Goal: Ask a question: Seek information or help from site administrators or community

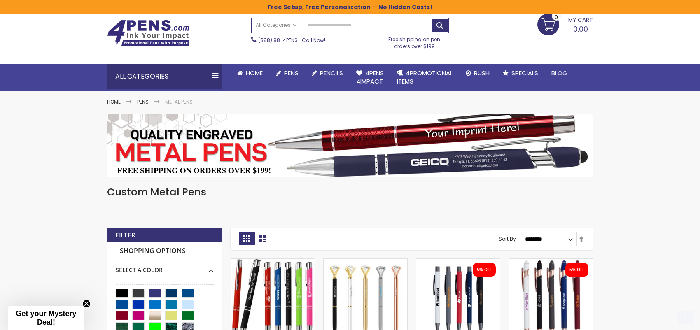
scroll to position [124, 0]
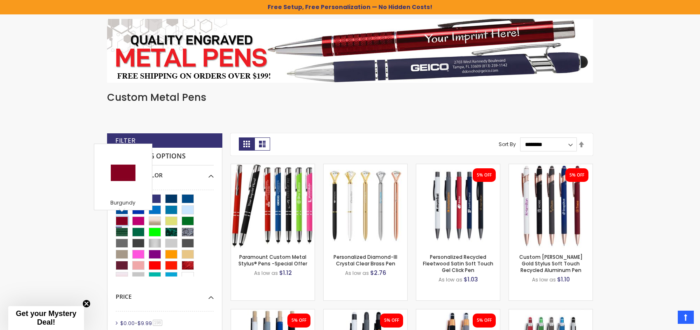
click at [120, 219] on div "Burgundy" at bounding box center [122, 221] width 12 height 9
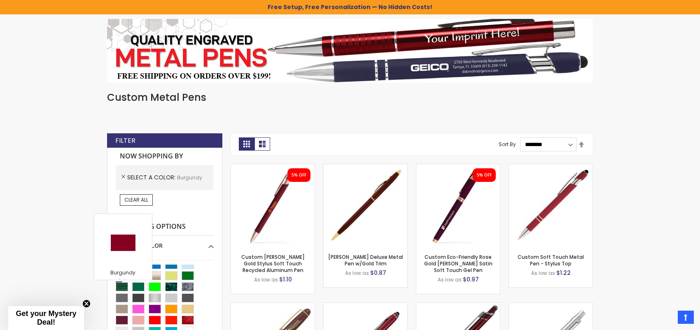
scroll to position [28, 0]
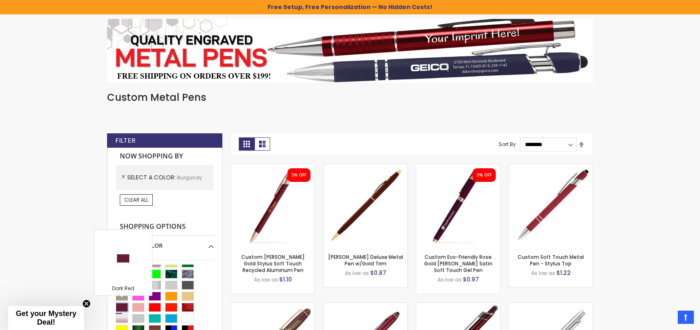
click at [124, 305] on div "Dark Red" at bounding box center [122, 307] width 12 height 9
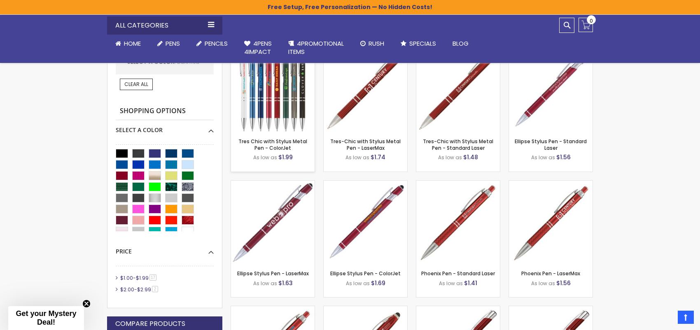
scroll to position [247, 0]
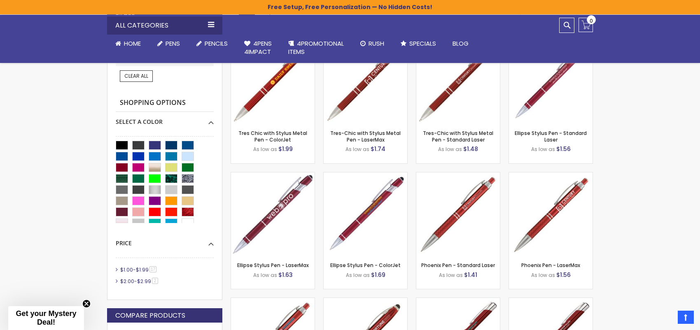
click at [154, 266] on span "17 item" at bounding box center [152, 269] width 7 height 6
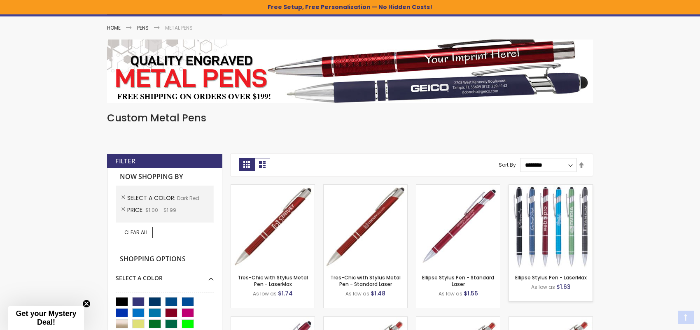
scroll to position [124, 0]
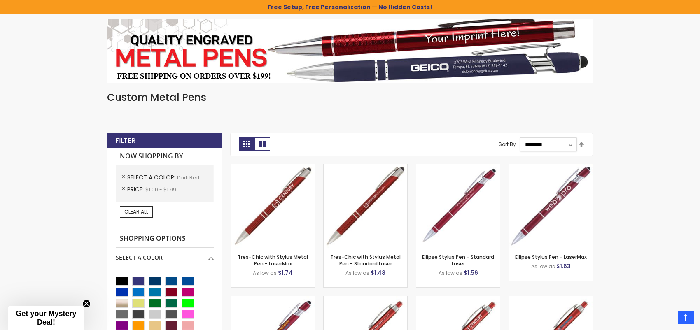
click at [569, 144] on select "**********" at bounding box center [548, 144] width 57 height 14
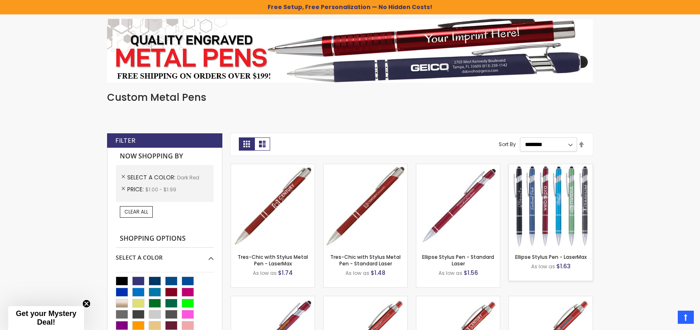
select select "*****"
click at [520, 137] on select "**********" at bounding box center [548, 144] width 57 height 14
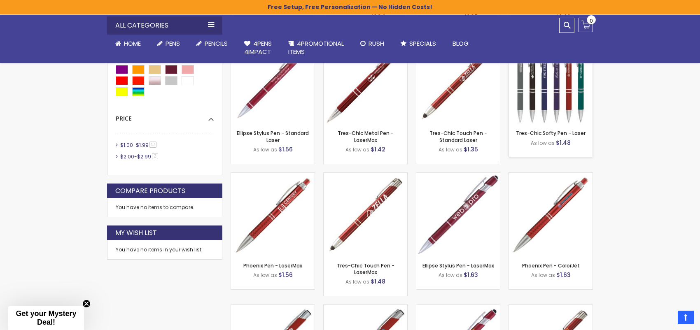
scroll to position [191, 0]
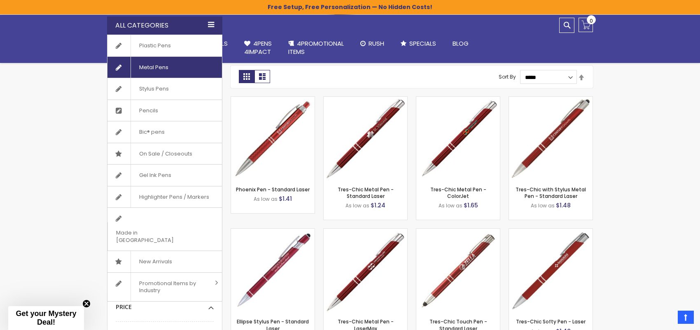
click at [167, 69] on span "Metal Pens" at bounding box center [153, 67] width 46 height 21
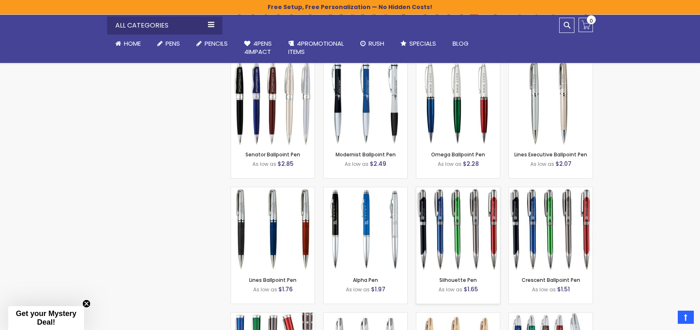
scroll to position [1276, 0]
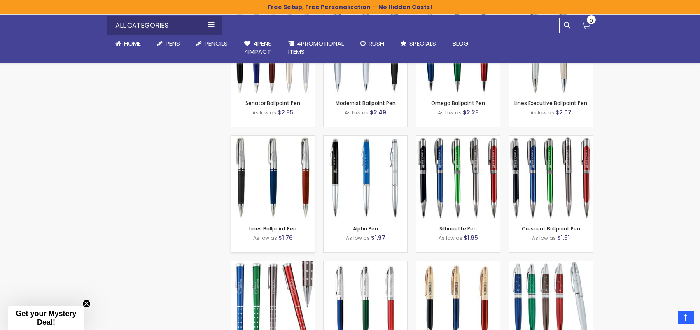
click at [305, 181] on img at bounding box center [273, 178] width 84 height 84
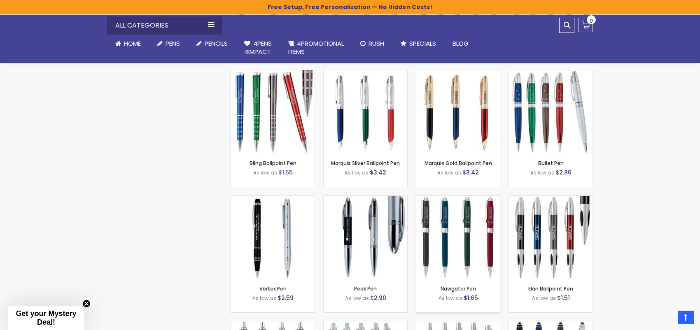
scroll to position [1482, 0]
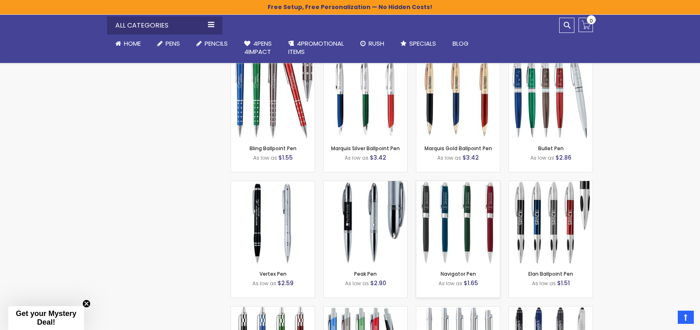
click at [464, 233] on img at bounding box center [458, 223] width 84 height 84
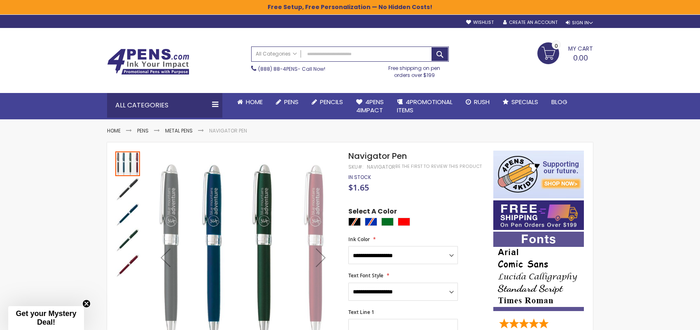
click at [314, 263] on div "Next" at bounding box center [320, 257] width 33 height 33
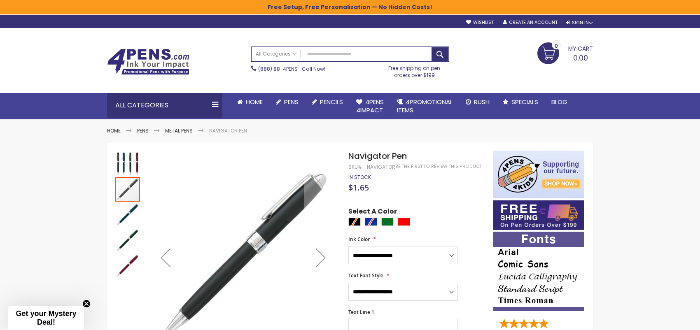
click at [132, 259] on img "Navigator Pen" at bounding box center [127, 266] width 25 height 25
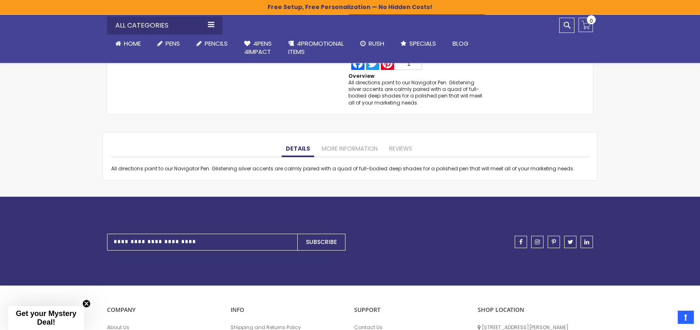
scroll to position [659, 0]
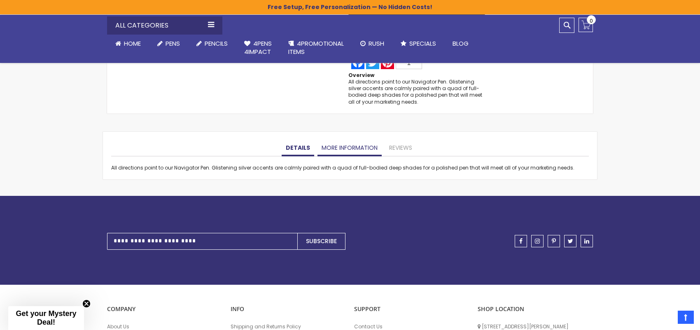
click at [351, 146] on link "More Information" at bounding box center [349, 148] width 64 height 16
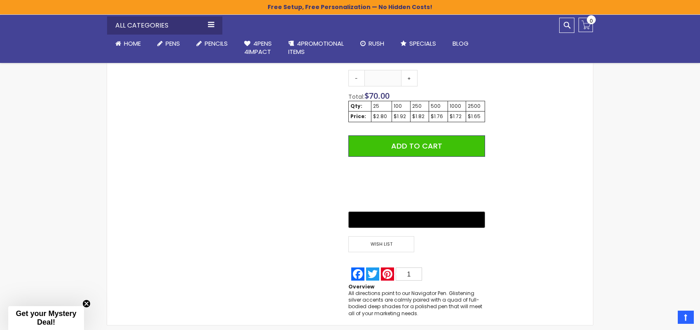
scroll to position [535, 0]
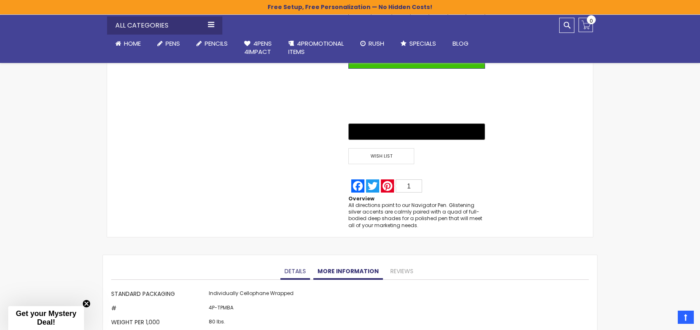
click at [295, 269] on link "Details" at bounding box center [295, 271] width 30 height 16
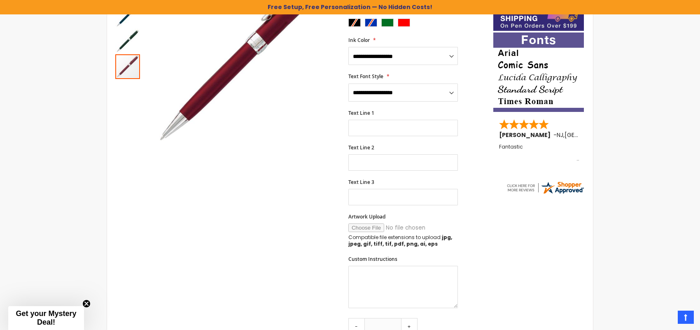
scroll to position [247, 0]
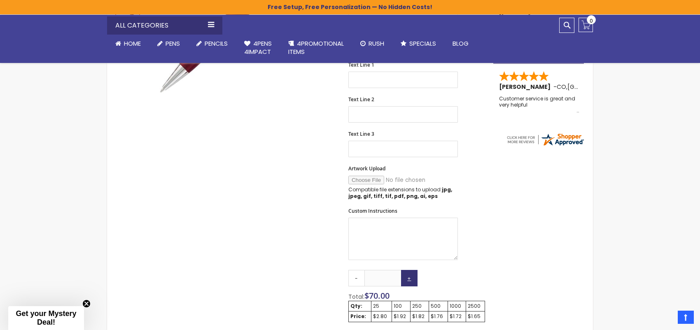
click at [412, 276] on link "+" at bounding box center [409, 278] width 16 height 16
click at [409, 278] on link "+" at bounding box center [409, 278] width 16 height 16
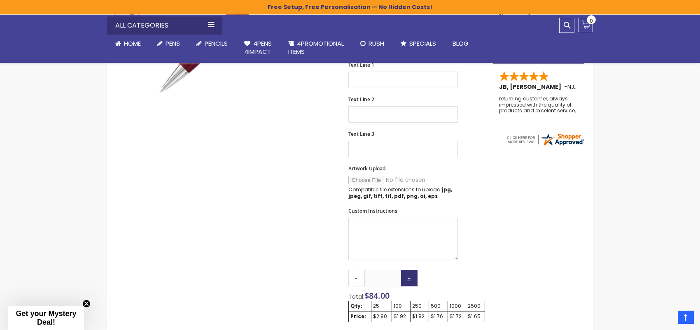
click at [409, 278] on link "+" at bounding box center [409, 278] width 16 height 16
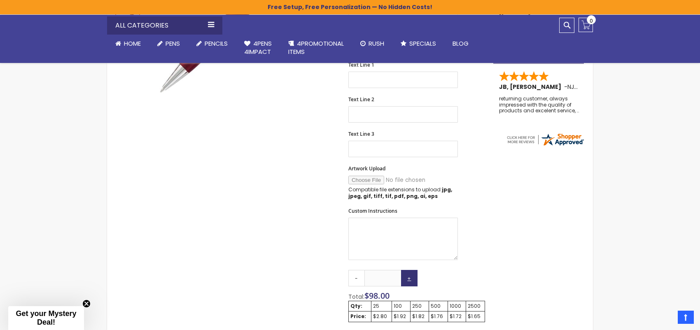
click at [408, 277] on link "+" at bounding box center [409, 278] width 16 height 16
click at [407, 277] on link "+" at bounding box center [409, 278] width 16 height 16
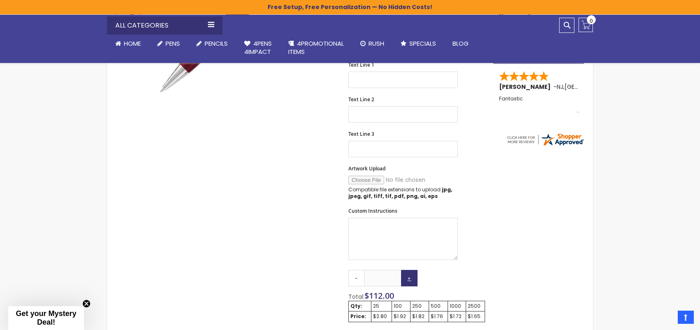
click at [407, 277] on link "+" at bounding box center [409, 278] width 16 height 16
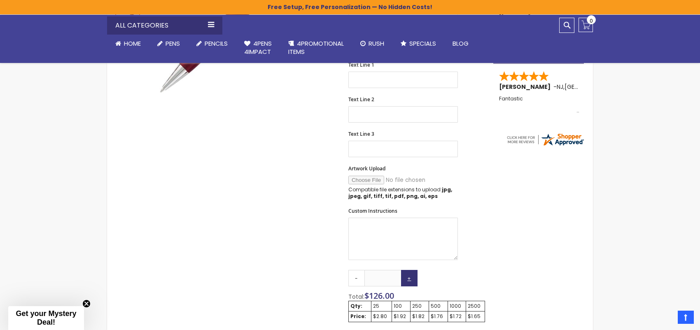
click at [407, 277] on link "+" at bounding box center [409, 278] width 16 height 16
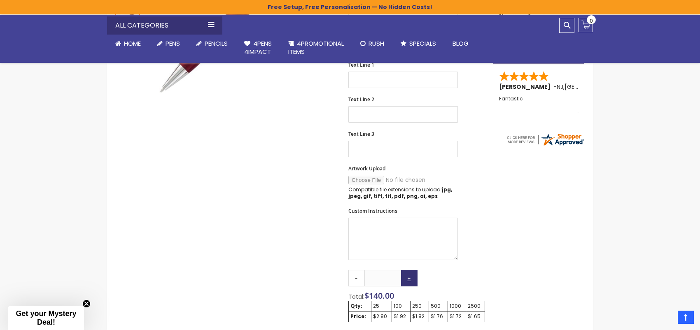
click at [407, 277] on link "+" at bounding box center [409, 278] width 16 height 16
click at [407, 276] on link "+" at bounding box center [409, 278] width 16 height 16
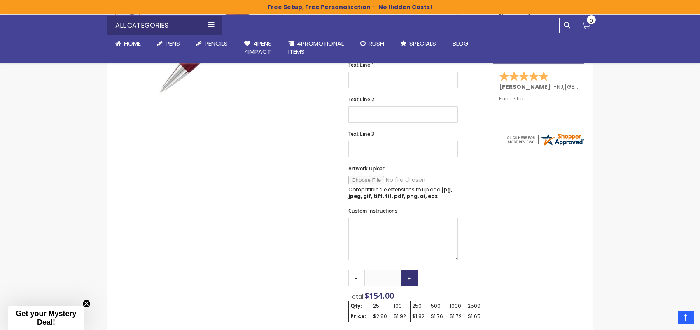
click at [407, 276] on link "+" at bounding box center [409, 278] width 16 height 16
click at [406, 276] on link "+" at bounding box center [409, 278] width 16 height 16
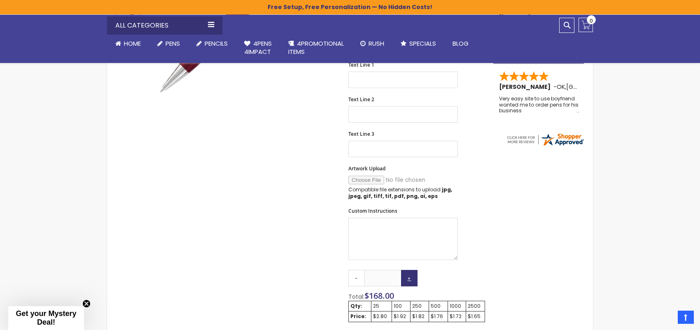
click at [406, 276] on link "+" at bounding box center [409, 278] width 16 height 16
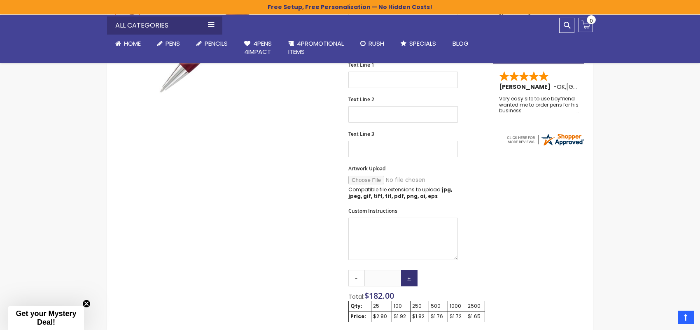
click at [406, 276] on link "+" at bounding box center [409, 278] width 16 height 16
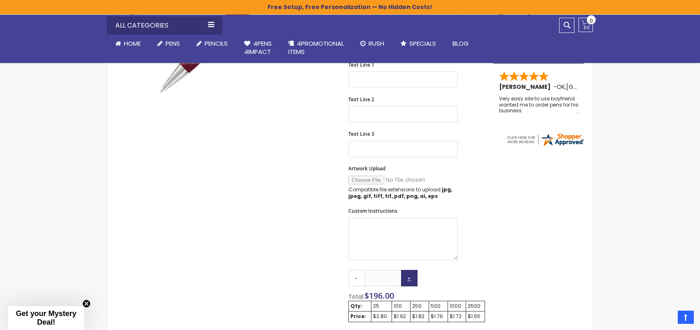
click at [406, 276] on link "+" at bounding box center [409, 278] width 16 height 16
click at [406, 277] on link "+" at bounding box center [409, 278] width 16 height 16
click at [405, 277] on link "+" at bounding box center [409, 278] width 16 height 16
click at [404, 277] on link "+" at bounding box center [409, 278] width 16 height 16
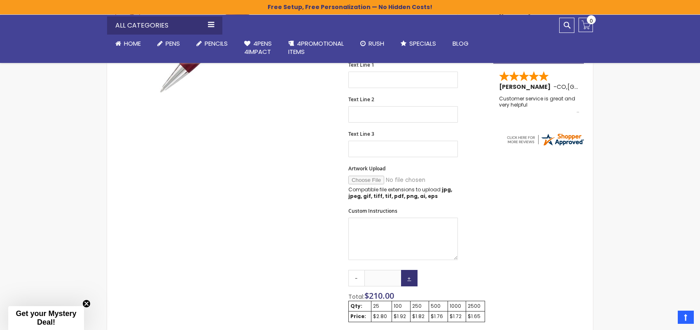
click at [404, 277] on link "+" at bounding box center [409, 278] width 16 height 16
click at [403, 277] on link "+" at bounding box center [409, 278] width 16 height 16
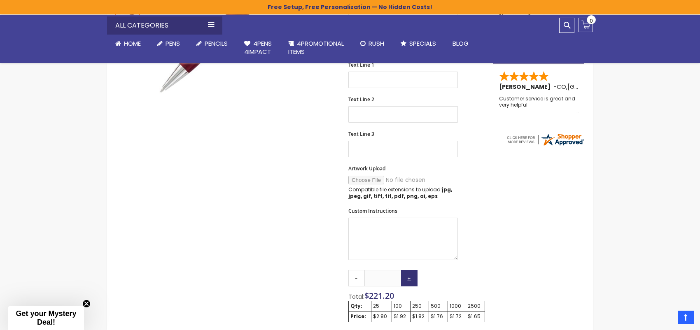
click at [403, 277] on link "+" at bounding box center [409, 278] width 16 height 16
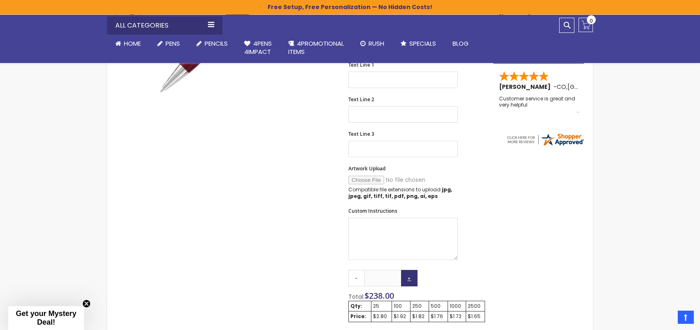
click at [403, 277] on link "+" at bounding box center [409, 278] width 16 height 16
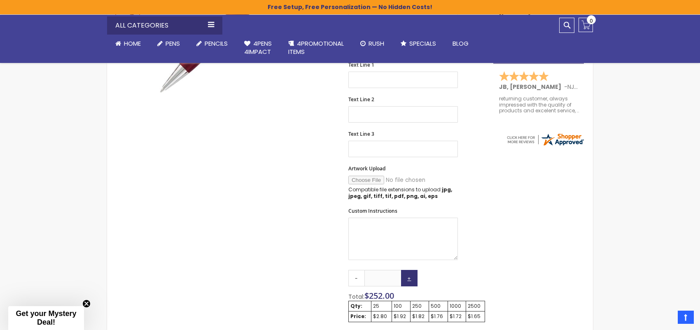
click at [403, 277] on link "+" at bounding box center [409, 278] width 16 height 16
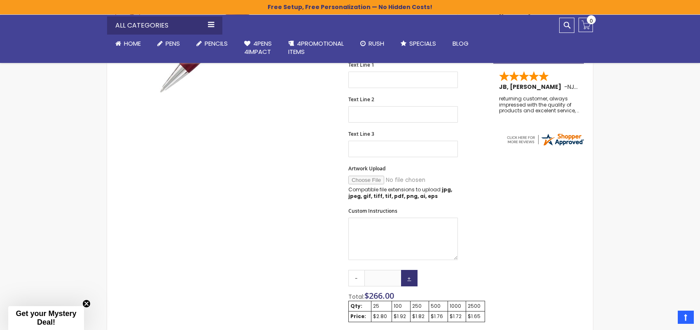
click at [403, 277] on link "+" at bounding box center [409, 278] width 16 height 16
click at [401, 277] on link "+" at bounding box center [409, 278] width 16 height 16
click at [407, 275] on link "+" at bounding box center [409, 278] width 16 height 16
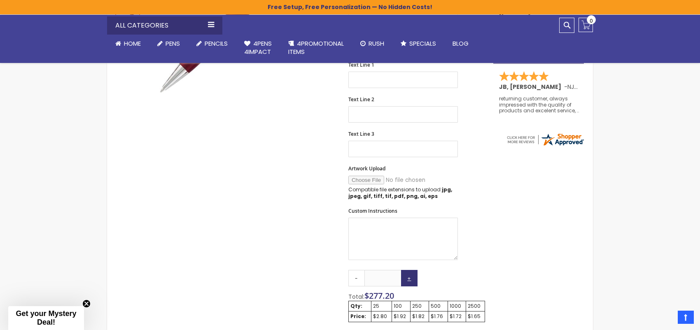
type input "***"
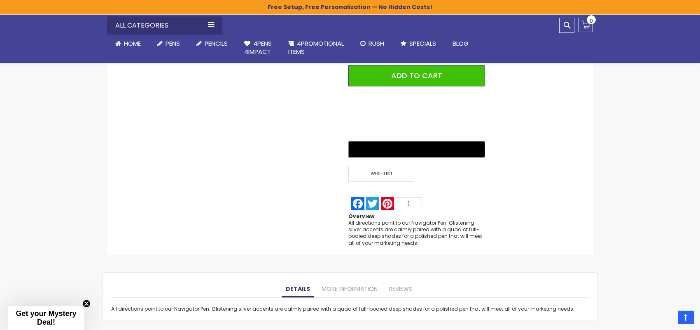
scroll to position [618, 0]
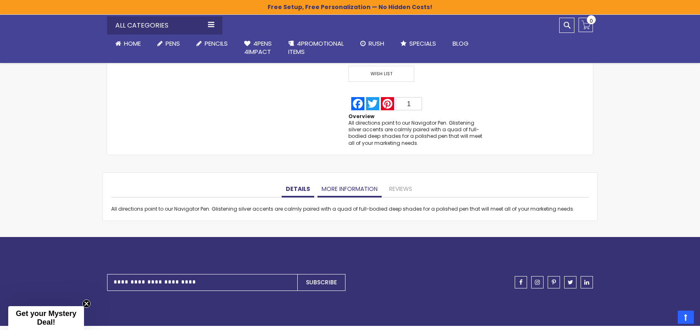
click at [350, 187] on link "More Information" at bounding box center [349, 189] width 64 height 16
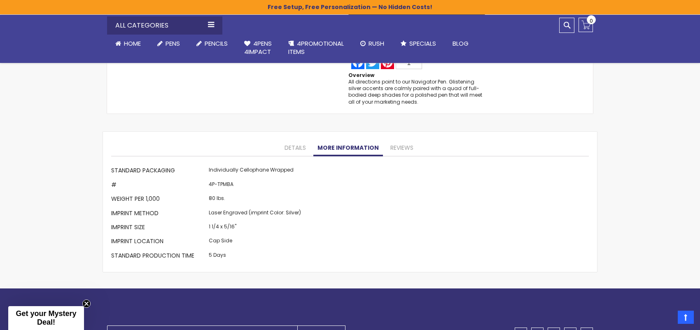
scroll to position [700, 0]
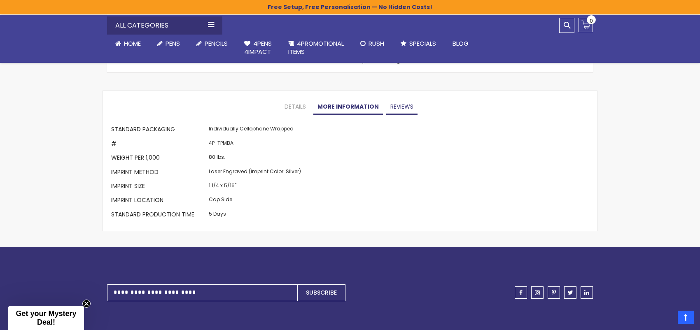
click at [398, 107] on link "Reviews" at bounding box center [401, 107] width 31 height 16
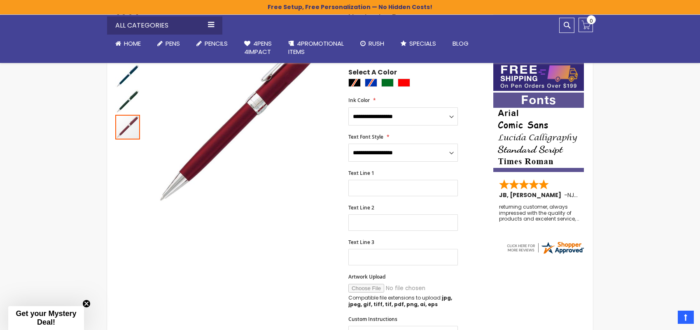
scroll to position [98, 0]
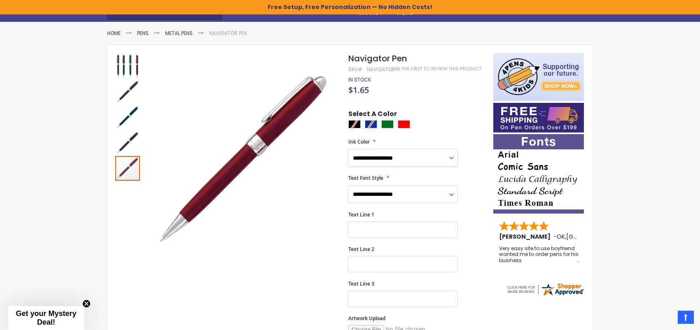
click at [451, 156] on select "**********" at bounding box center [403, 158] width 110 height 18
select select "****"
click at [348, 149] on select "**********" at bounding box center [403, 158] width 110 height 18
click at [453, 193] on select "**********" at bounding box center [403, 194] width 110 height 18
click at [126, 64] on img "Navigator Pen" at bounding box center [127, 66] width 25 height 25
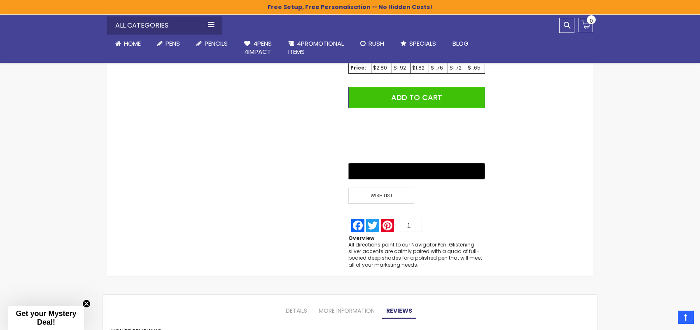
scroll to position [535, 0]
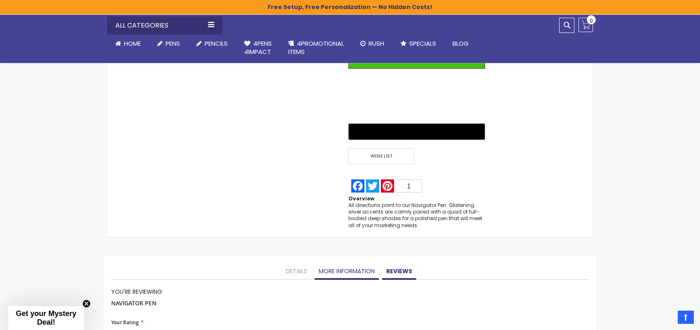
click at [356, 266] on link "More Information" at bounding box center [347, 271] width 64 height 16
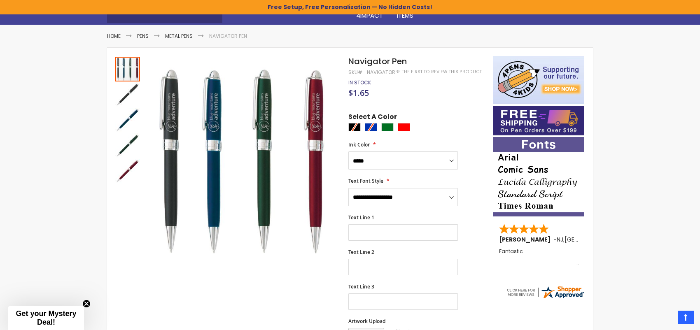
scroll to position [56, 0]
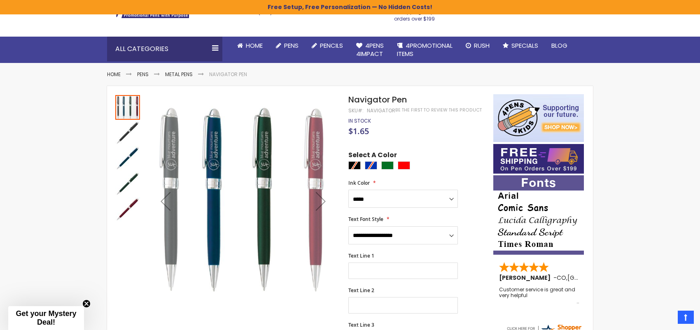
click at [128, 205] on img "Navigator Pen" at bounding box center [127, 209] width 25 height 25
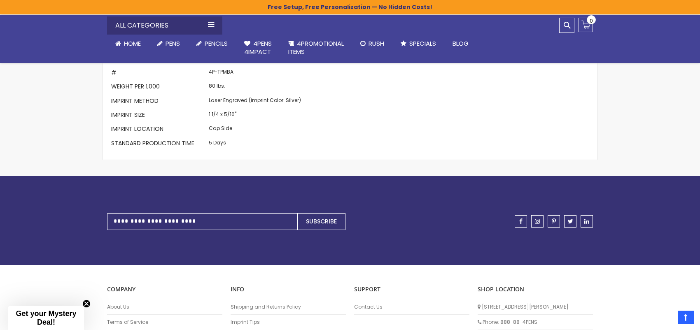
scroll to position [853, 0]
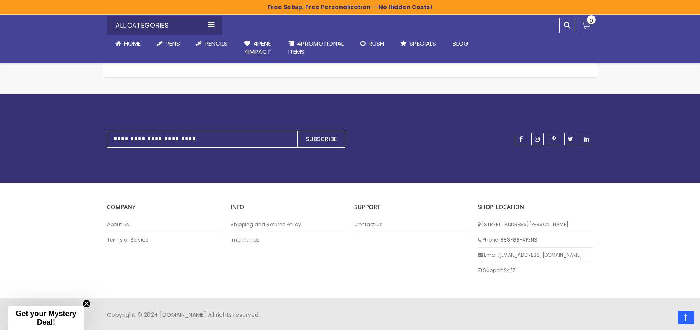
click at [497, 253] on li "Email: info@4pens.com" at bounding box center [535, 255] width 115 height 15
drag, startPoint x: 501, startPoint y: 252, endPoint x: 540, endPoint y: 250, distance: 39.1
click at [540, 250] on li "Email: info@4pens.com" at bounding box center [535, 255] width 115 height 15
click at [359, 219] on li "Contact Us" at bounding box center [411, 224] width 115 height 15
click at [361, 223] on link "Contact Us" at bounding box center [411, 224] width 115 height 7
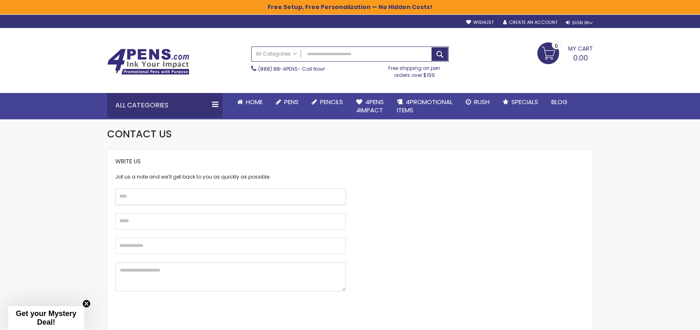
click at [142, 196] on input "text" at bounding box center [230, 197] width 231 height 16
type input "**********"
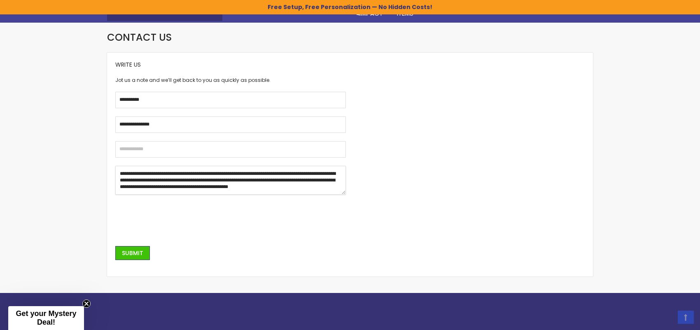
scroll to position [124, 0]
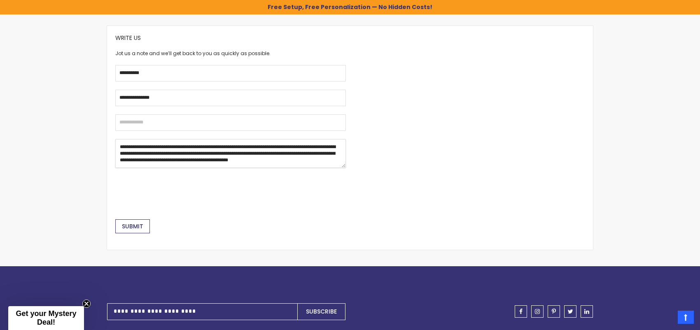
type textarea "**********"
click at [134, 225] on span "Submit" at bounding box center [132, 226] width 21 height 8
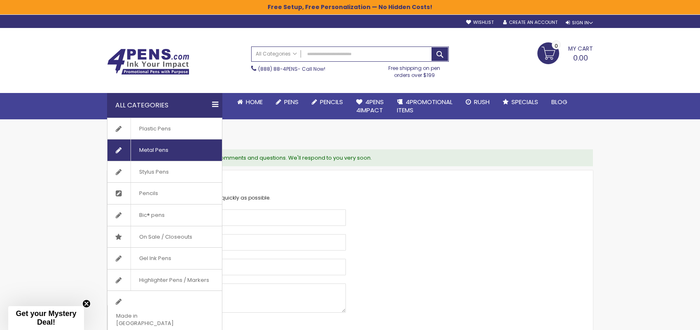
click at [145, 148] on span "Metal Pens" at bounding box center [153, 150] width 46 height 21
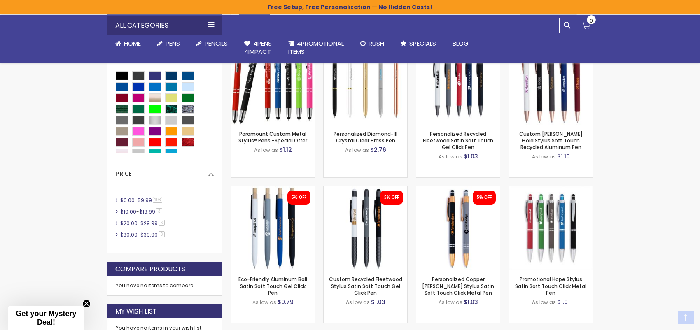
scroll to position [247, 0]
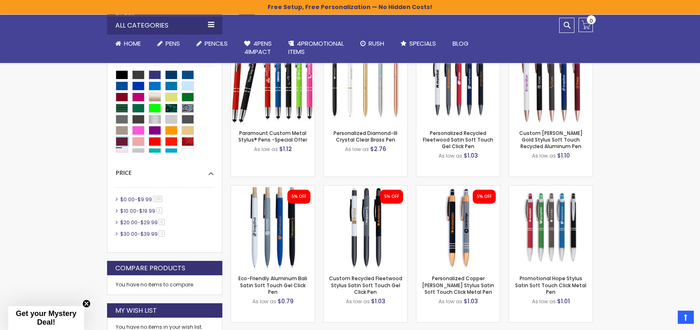
click at [122, 142] on div "Dark Red" at bounding box center [122, 141] width 12 height 9
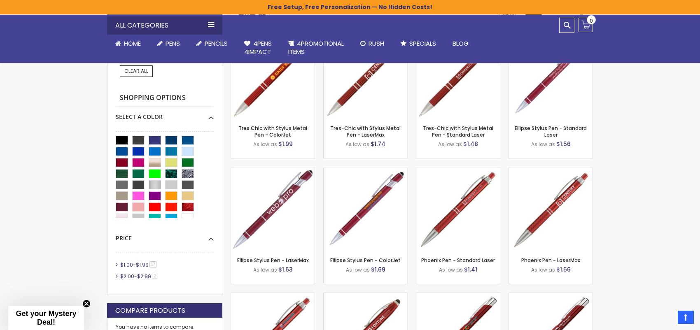
scroll to position [247, 0]
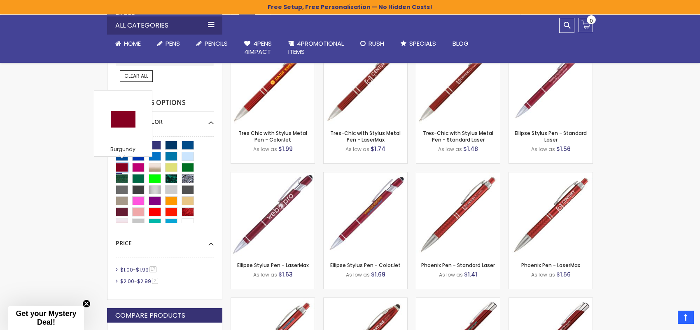
click at [123, 167] on div "Burgundy" at bounding box center [122, 167] width 12 height 9
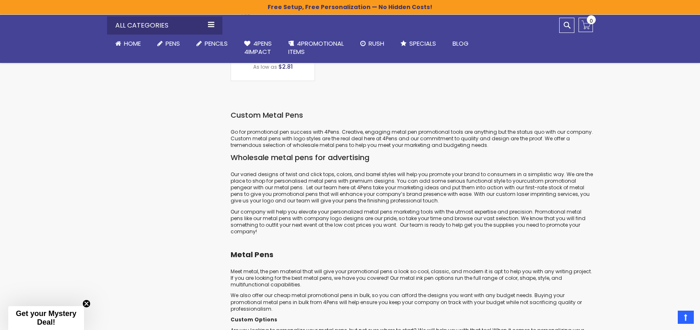
scroll to position [1482, 0]
